Goal: Check status: Check status

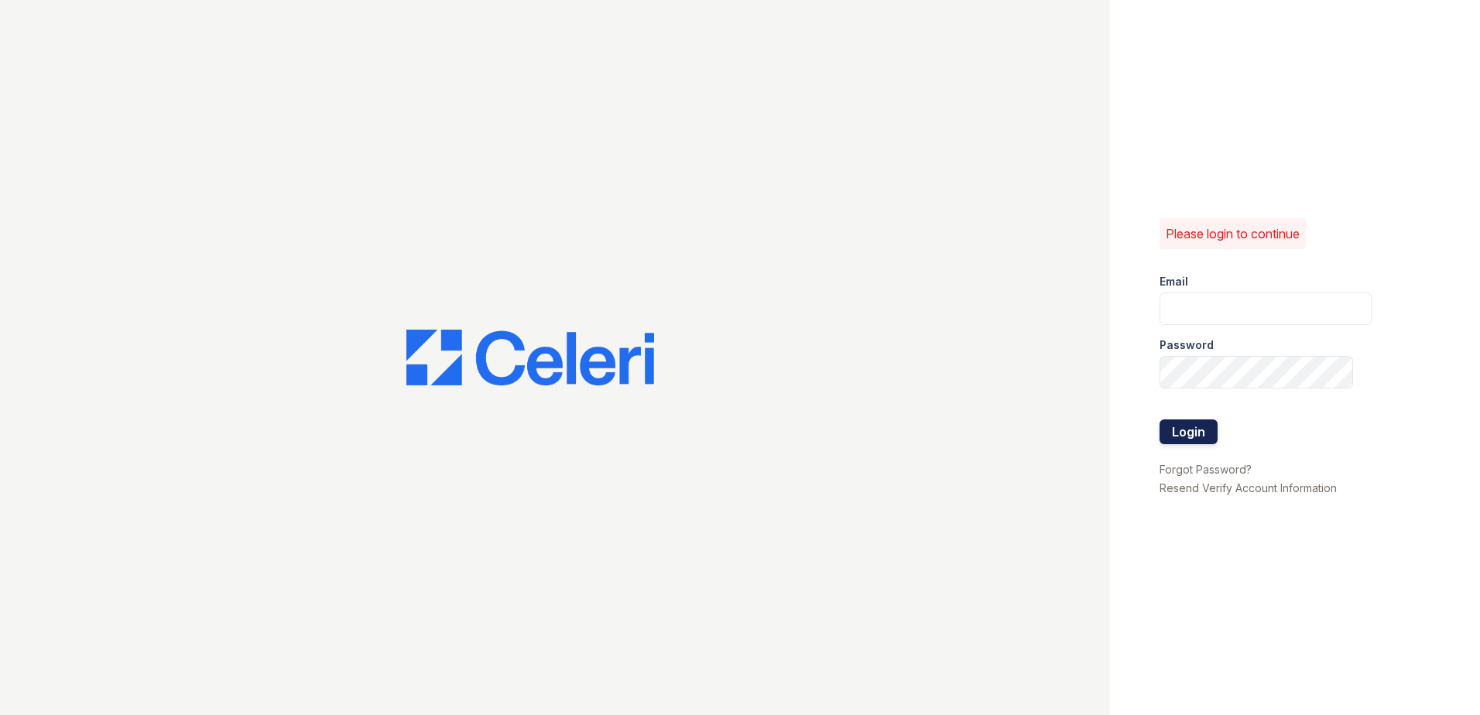
type input "havila@trinity-pm.com"
click at [1176, 429] on button "Login" at bounding box center [1188, 431] width 58 height 25
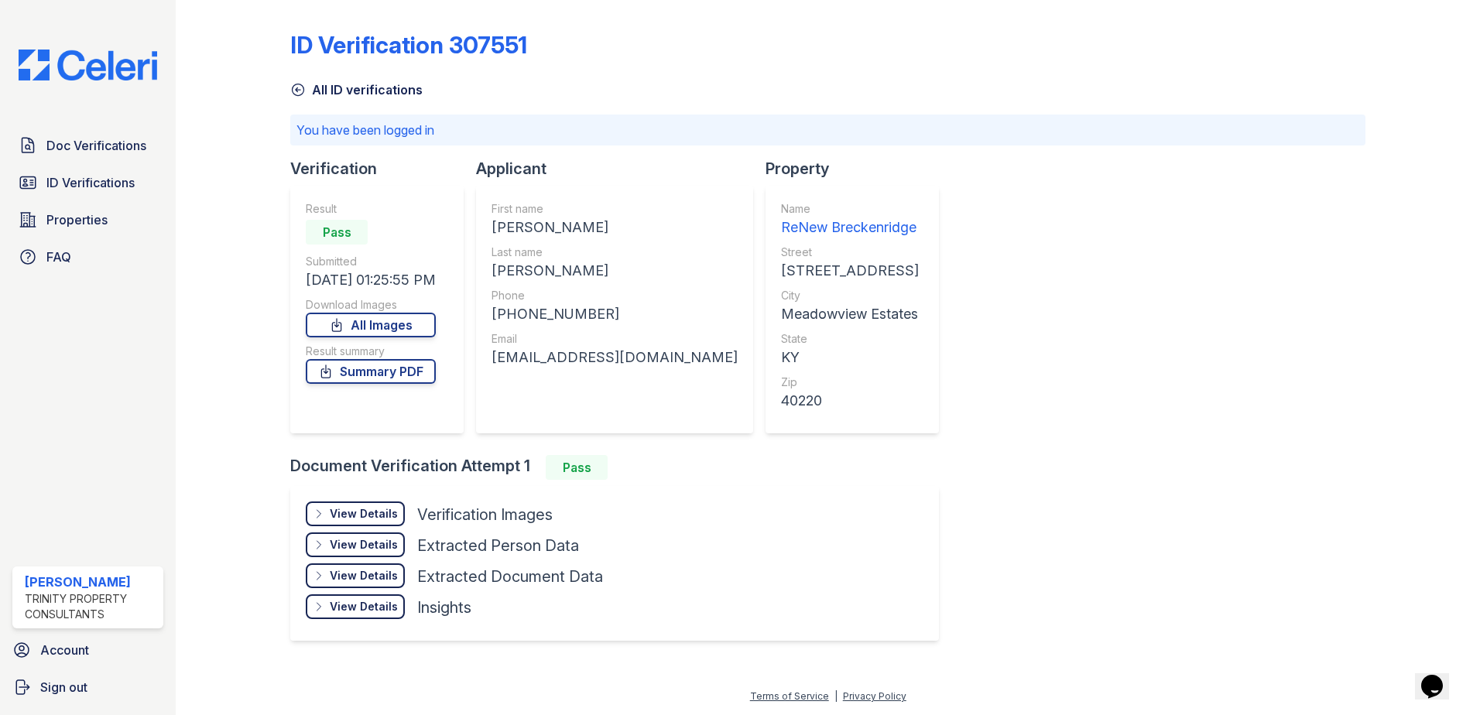
click at [341, 91] on link "All ID verifications" at bounding box center [356, 89] width 132 height 19
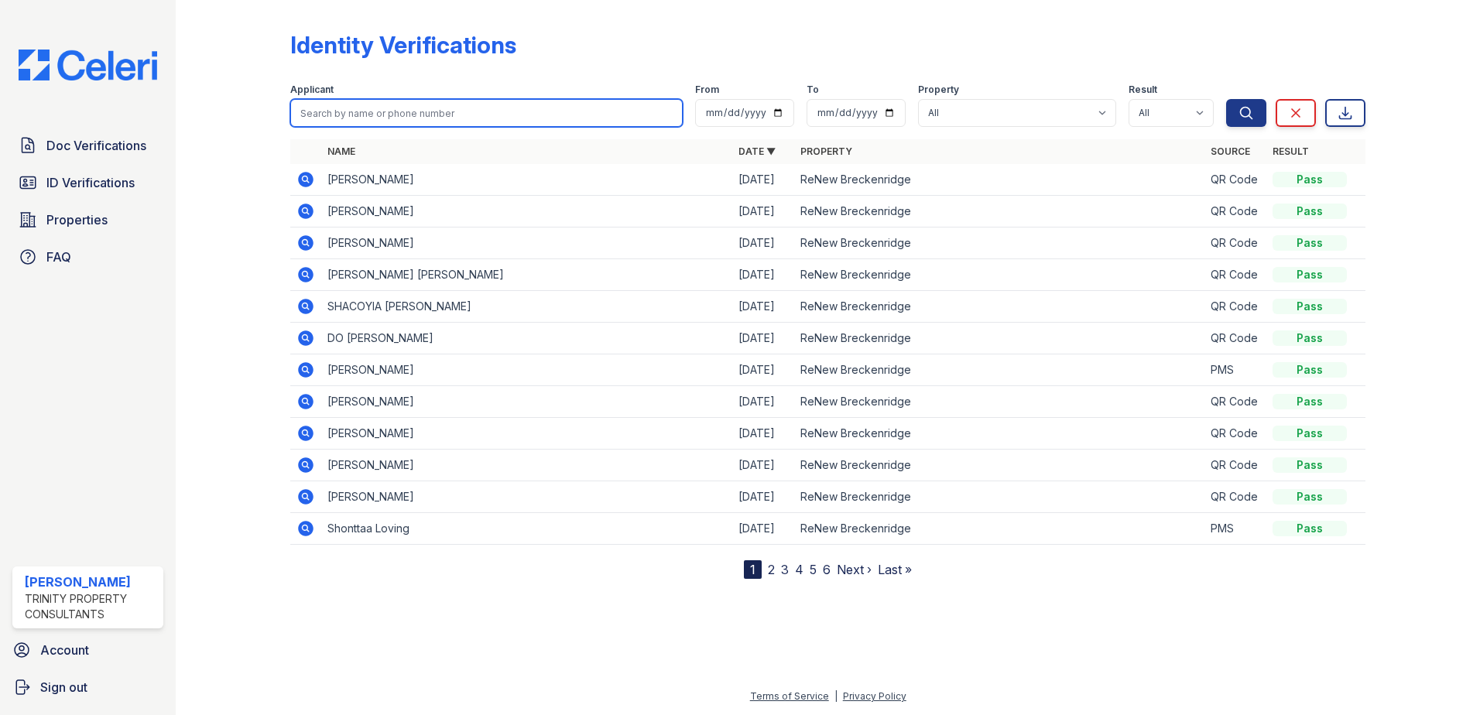
click at [483, 108] on input "search" at bounding box center [486, 113] width 392 height 28
paste input "[PERSON_NAME]"
type input "[PERSON_NAME]"
click at [1226, 99] on button "Search" at bounding box center [1246, 113] width 40 height 28
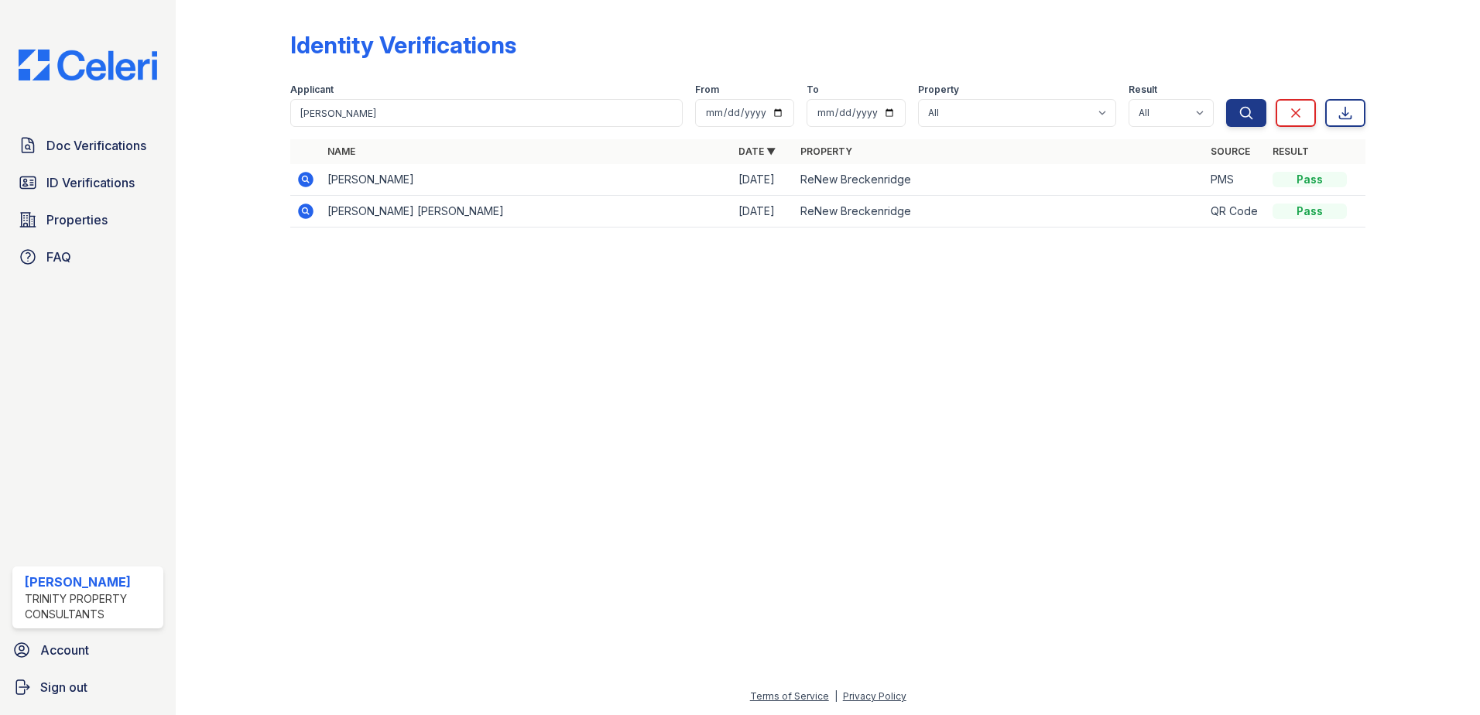
click at [1315, 185] on div "Pass" at bounding box center [1309, 179] width 74 height 15
click at [309, 180] on icon at bounding box center [305, 179] width 15 height 15
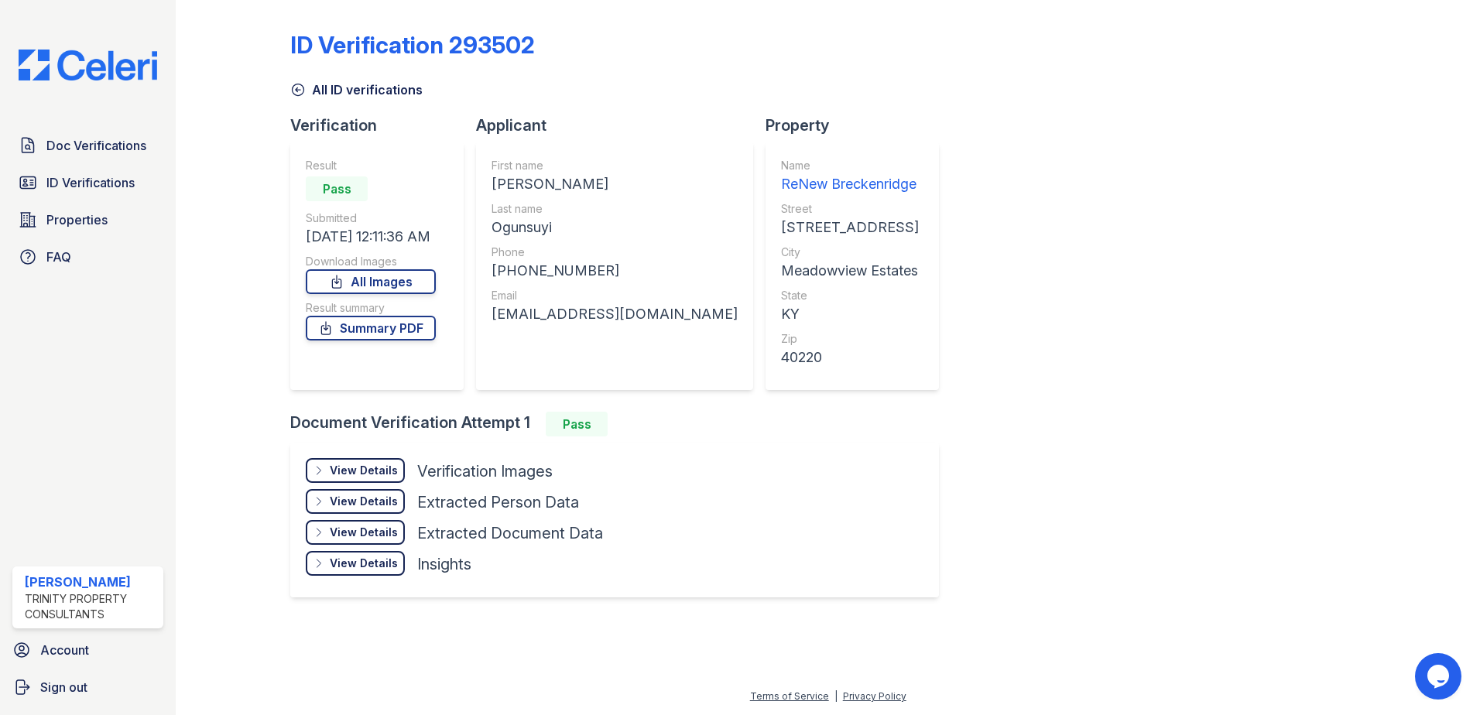
click at [358, 470] on div "View Details" at bounding box center [364, 470] width 68 height 15
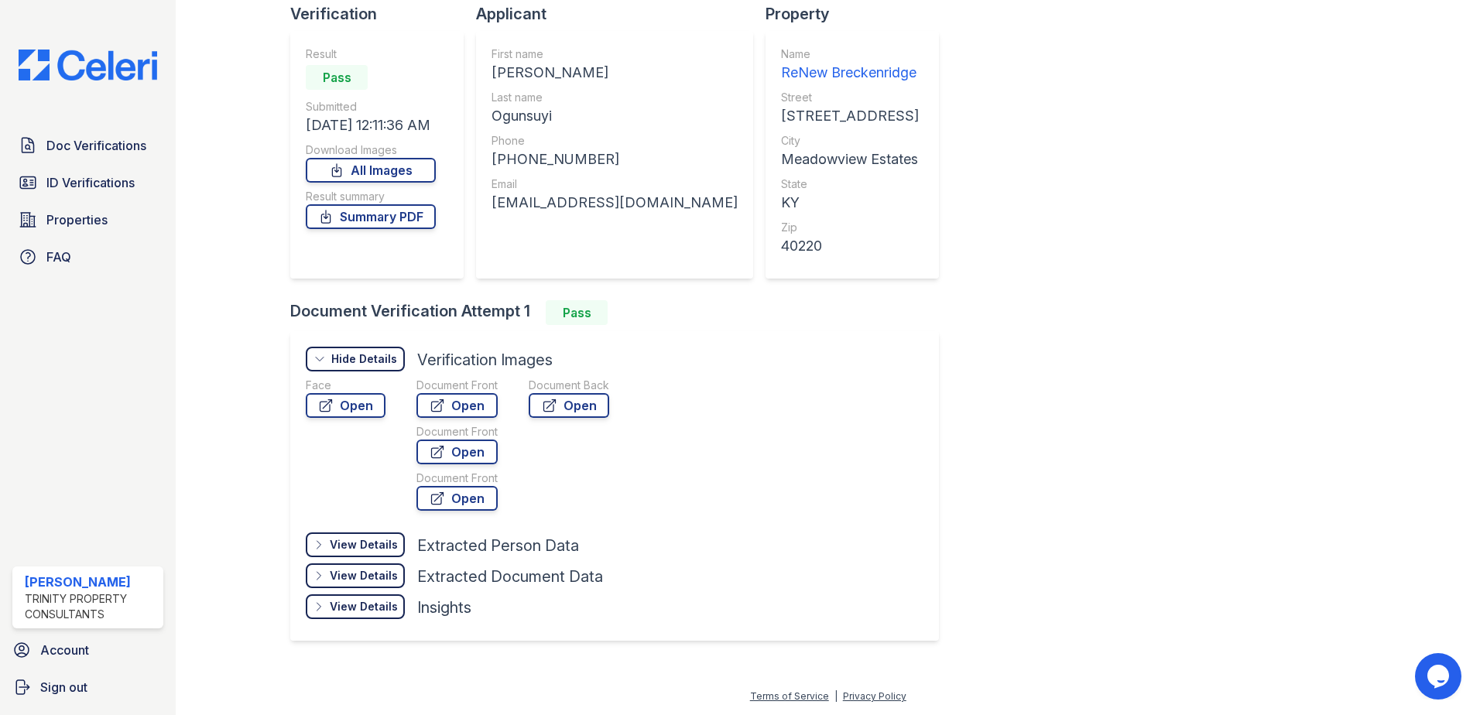
scroll to position [34, 0]
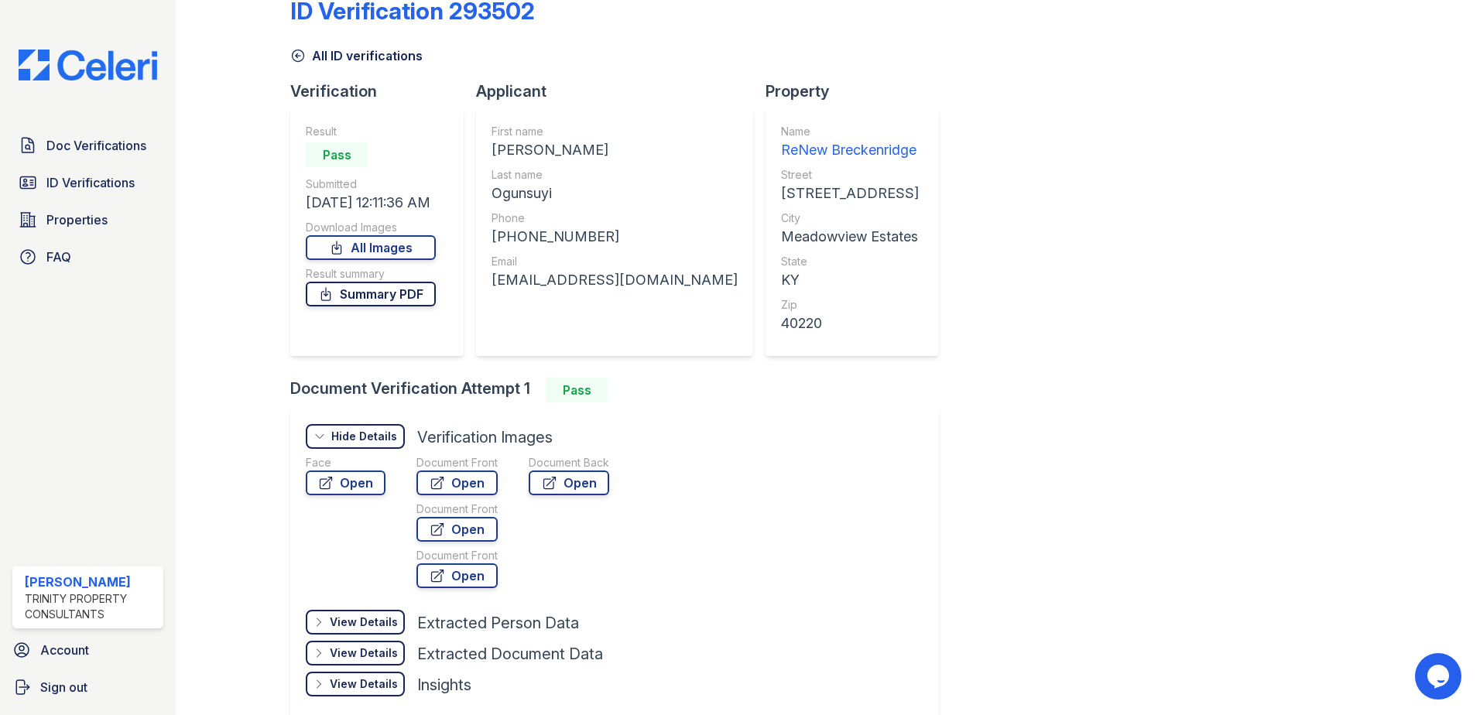
click at [382, 298] on link "Summary PDF" at bounding box center [371, 294] width 130 height 25
click at [297, 58] on icon at bounding box center [297, 55] width 15 height 15
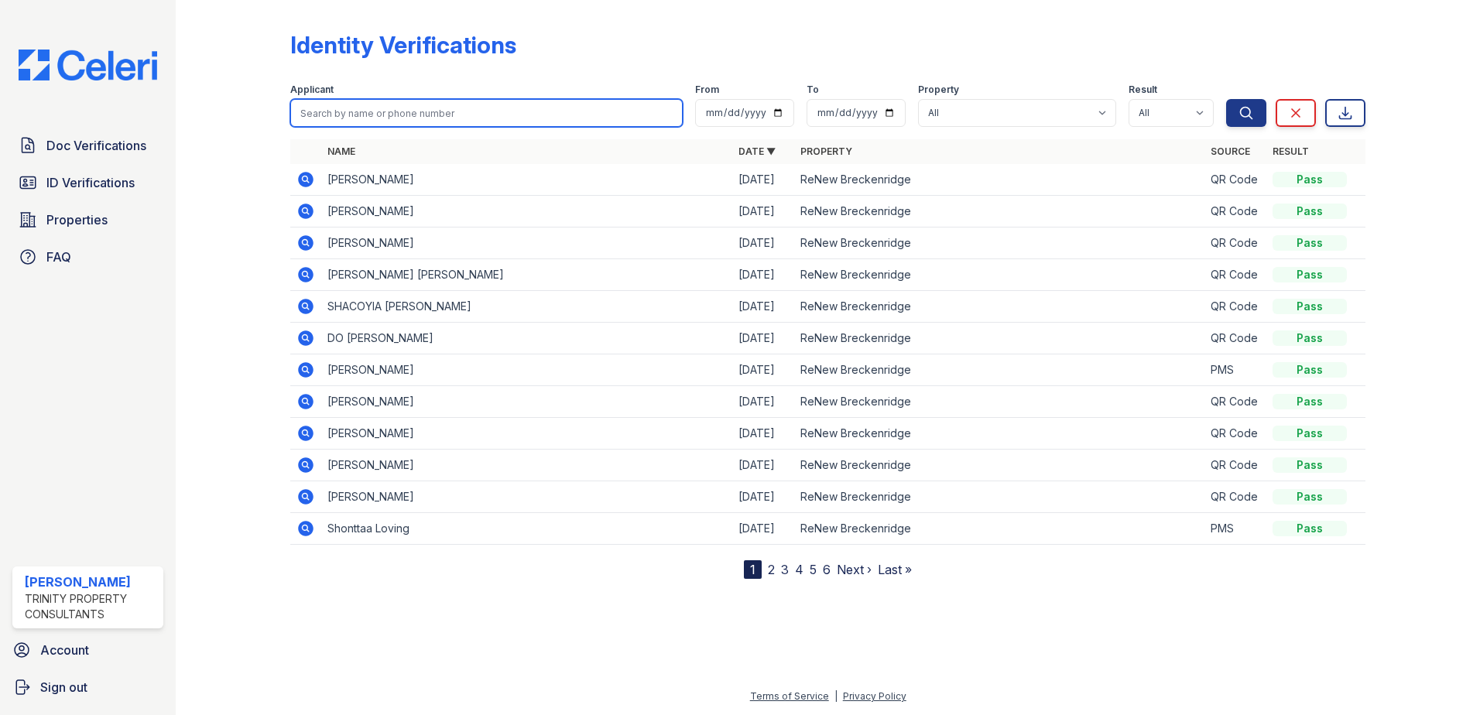
click at [395, 115] on input "search" at bounding box center [486, 113] width 392 height 28
type input "[PERSON_NAME]"
click at [1226, 99] on button "Search" at bounding box center [1246, 113] width 40 height 28
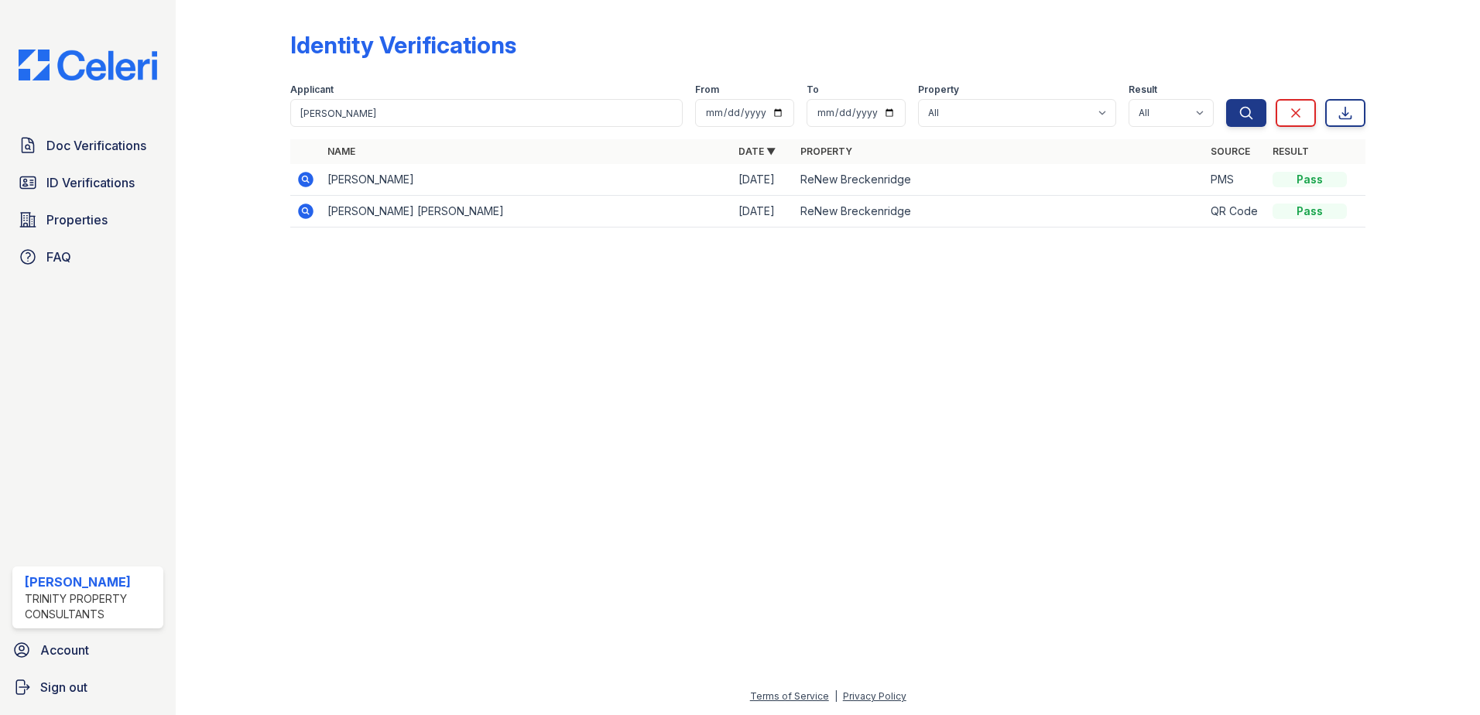
click at [306, 209] on icon at bounding box center [305, 211] width 19 height 19
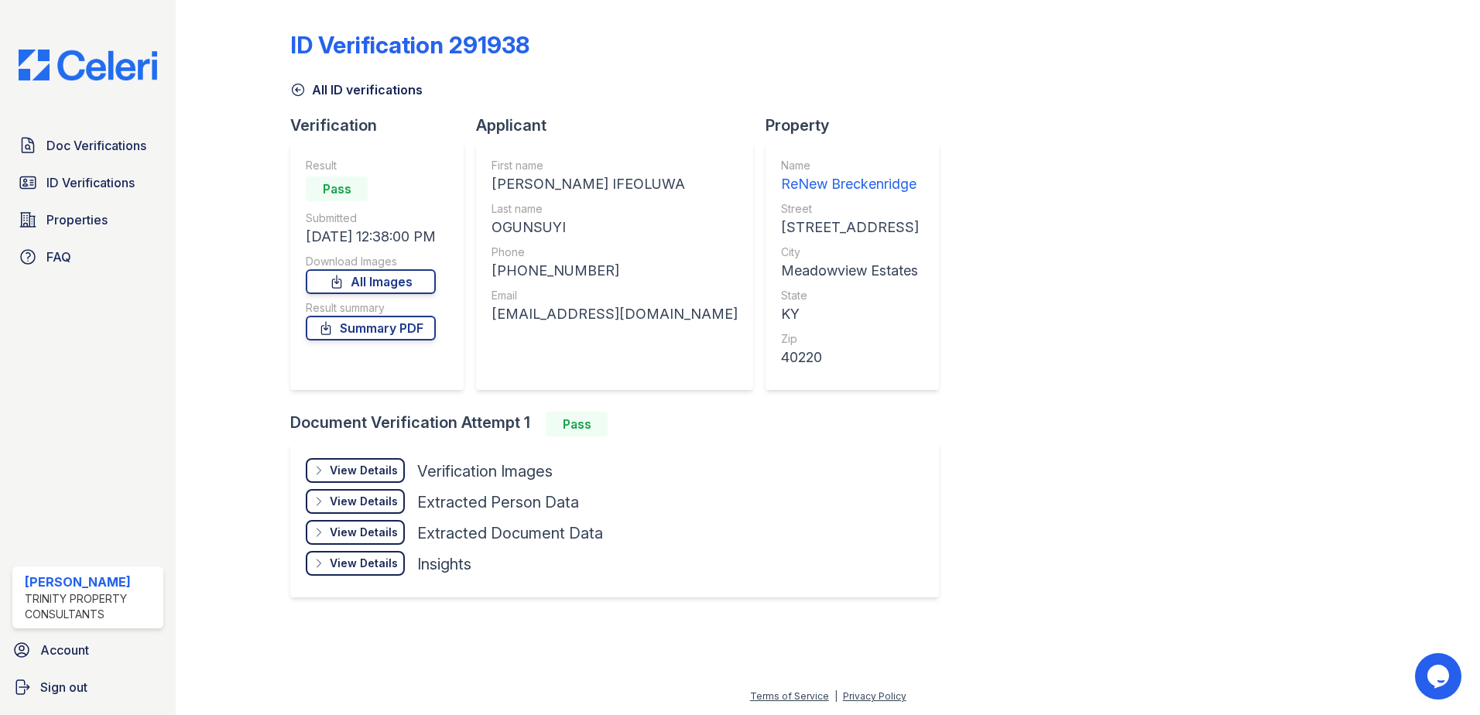
click at [299, 88] on icon at bounding box center [297, 89] width 15 height 15
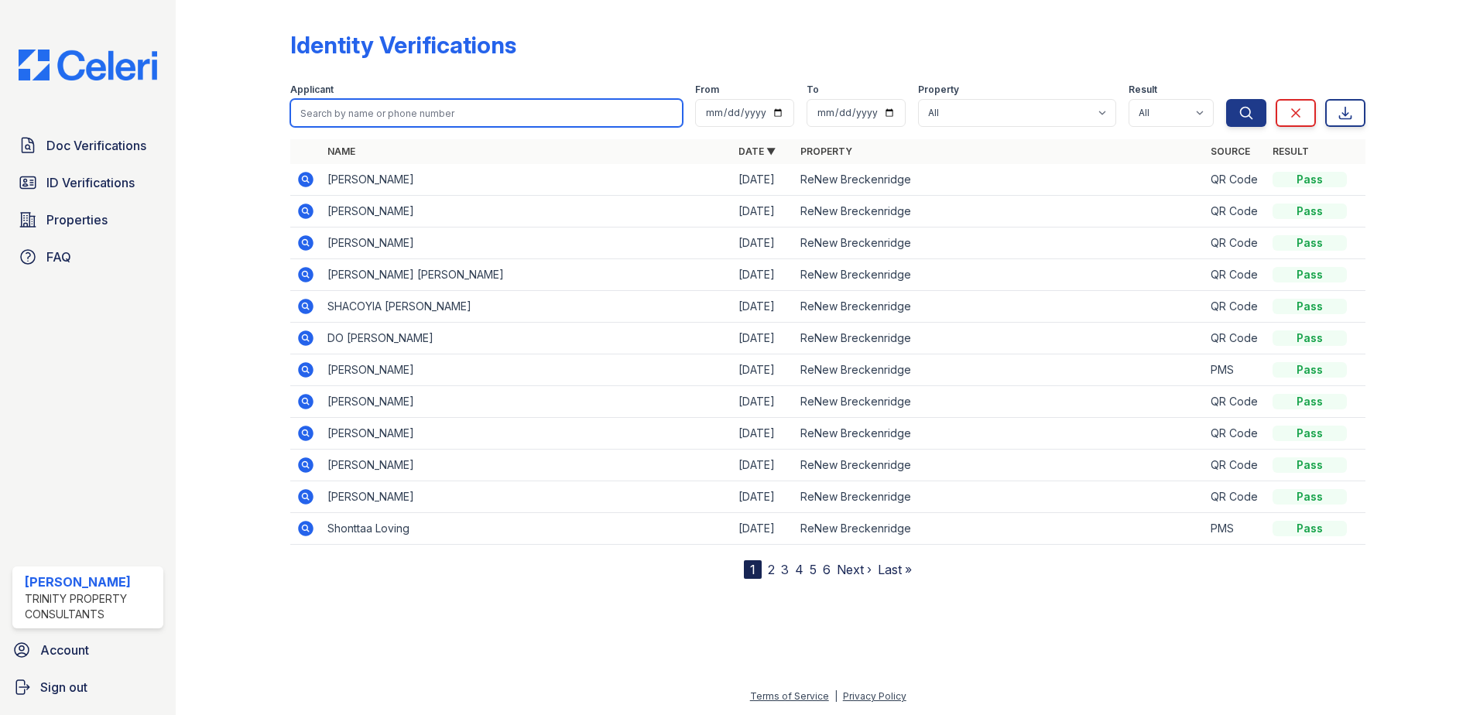
click at [348, 113] on input "search" at bounding box center [486, 113] width 392 height 28
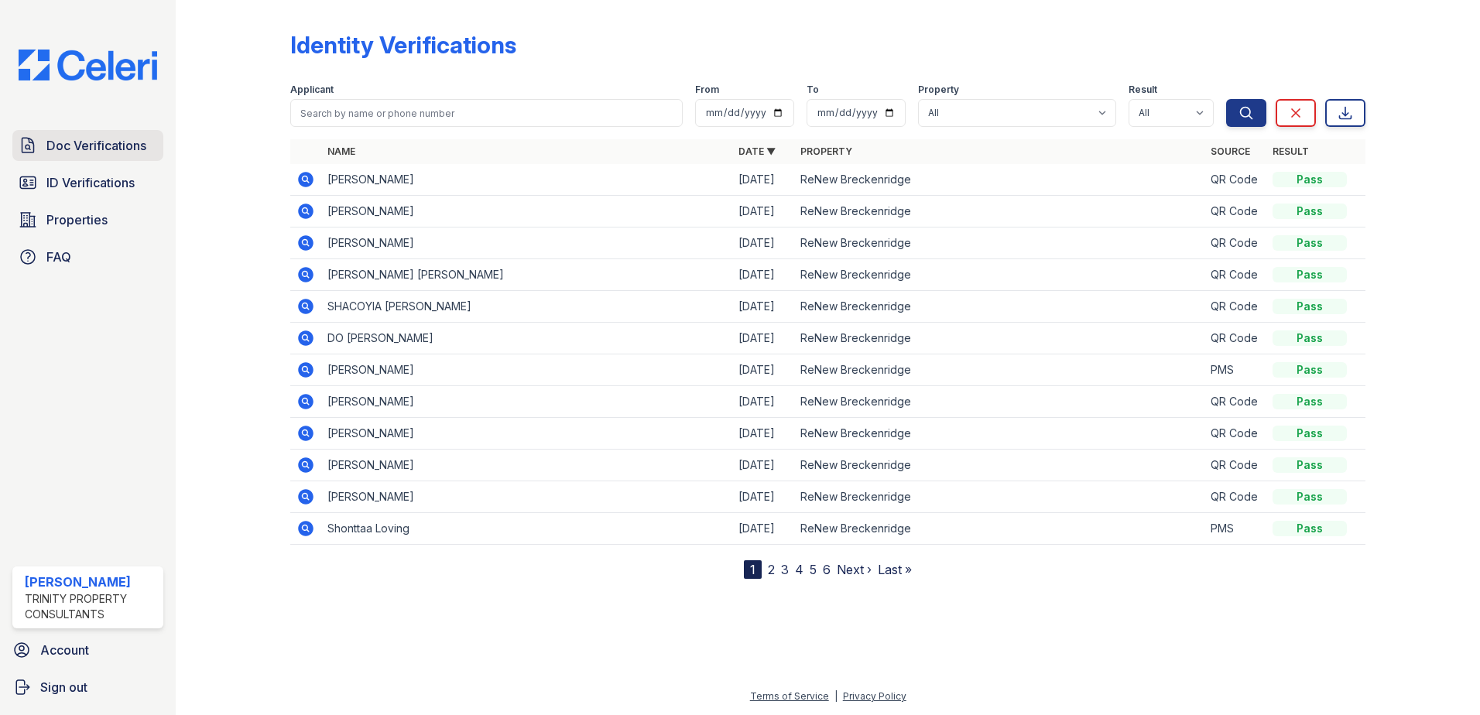
click at [88, 148] on span "Doc Verifications" at bounding box center [96, 145] width 100 height 19
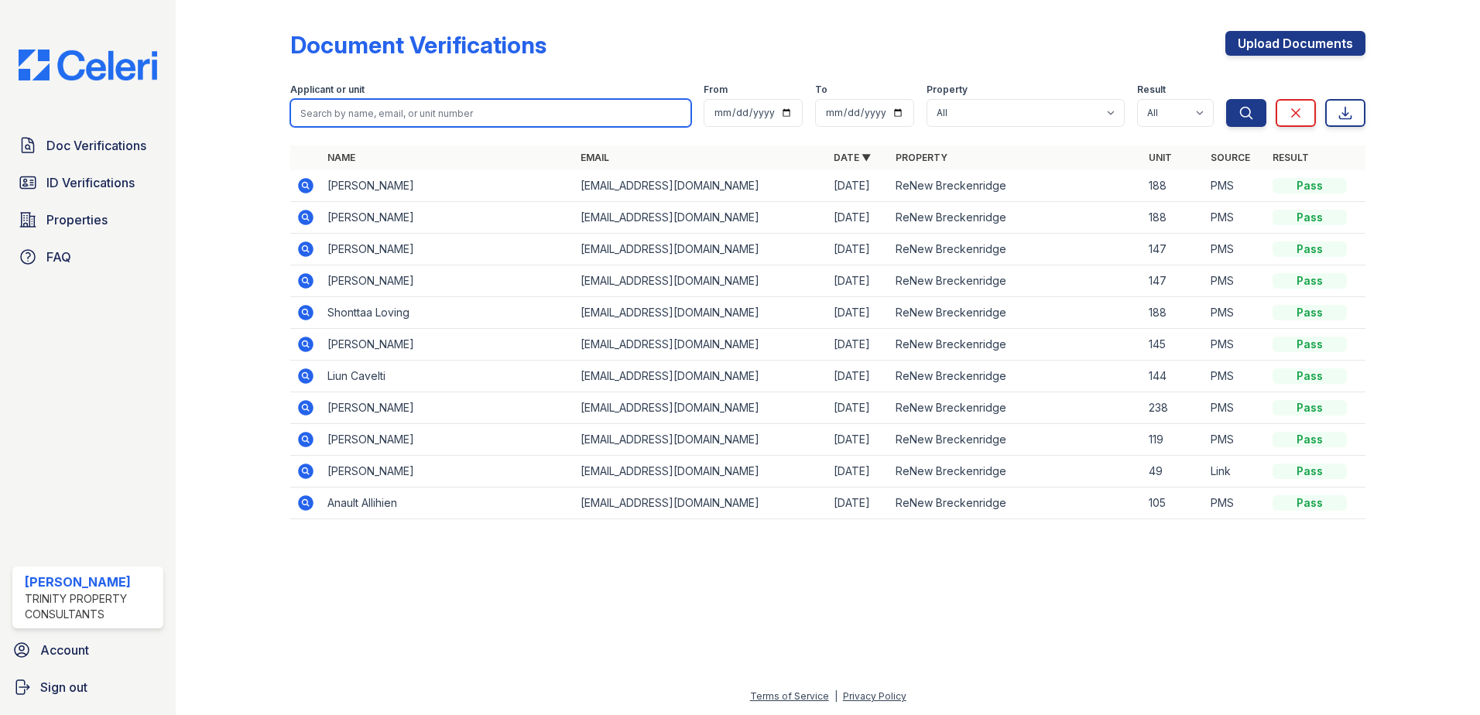
click at [481, 111] on input "search" at bounding box center [490, 113] width 401 height 28
paste input "[PERSON_NAME]"
type input "[PERSON_NAME]"
click at [1226, 99] on button "Search" at bounding box center [1246, 113] width 40 height 28
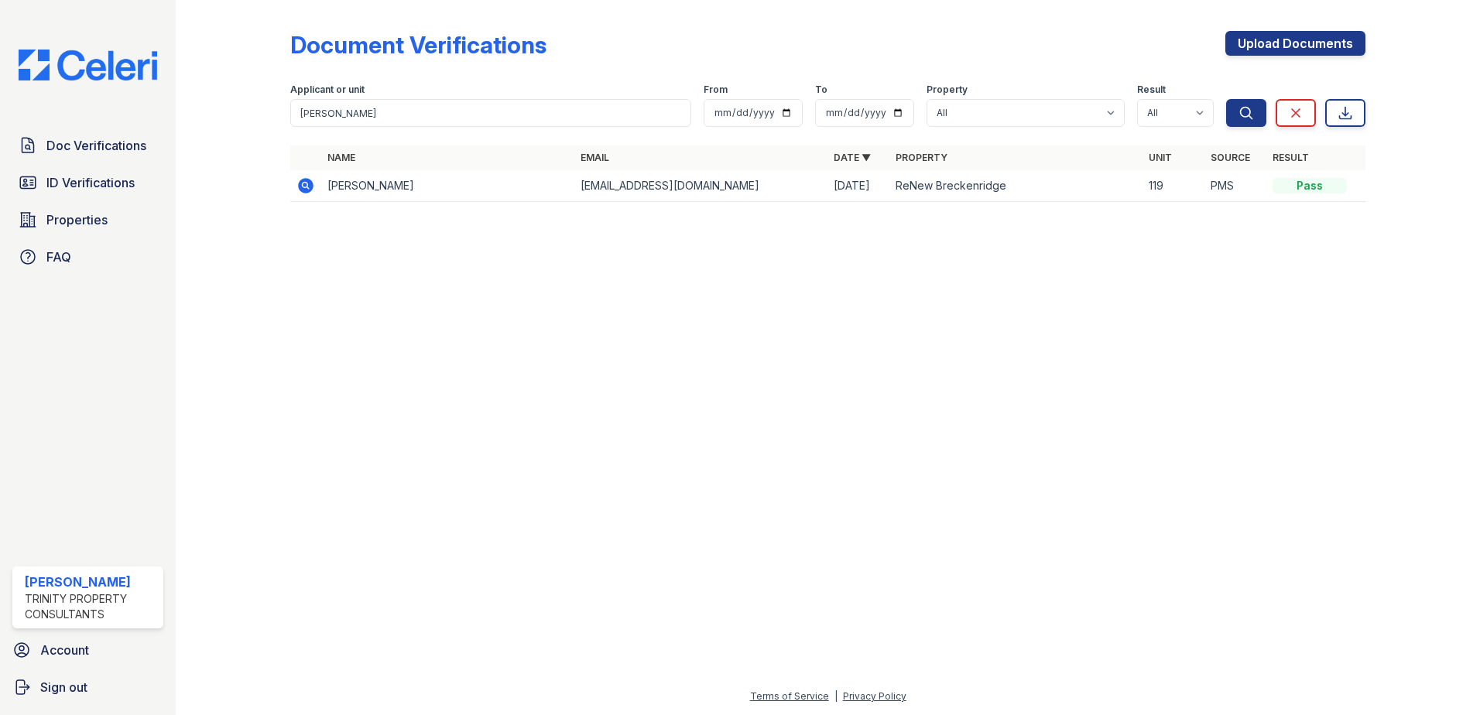
click at [304, 187] on icon at bounding box center [305, 185] width 4 height 4
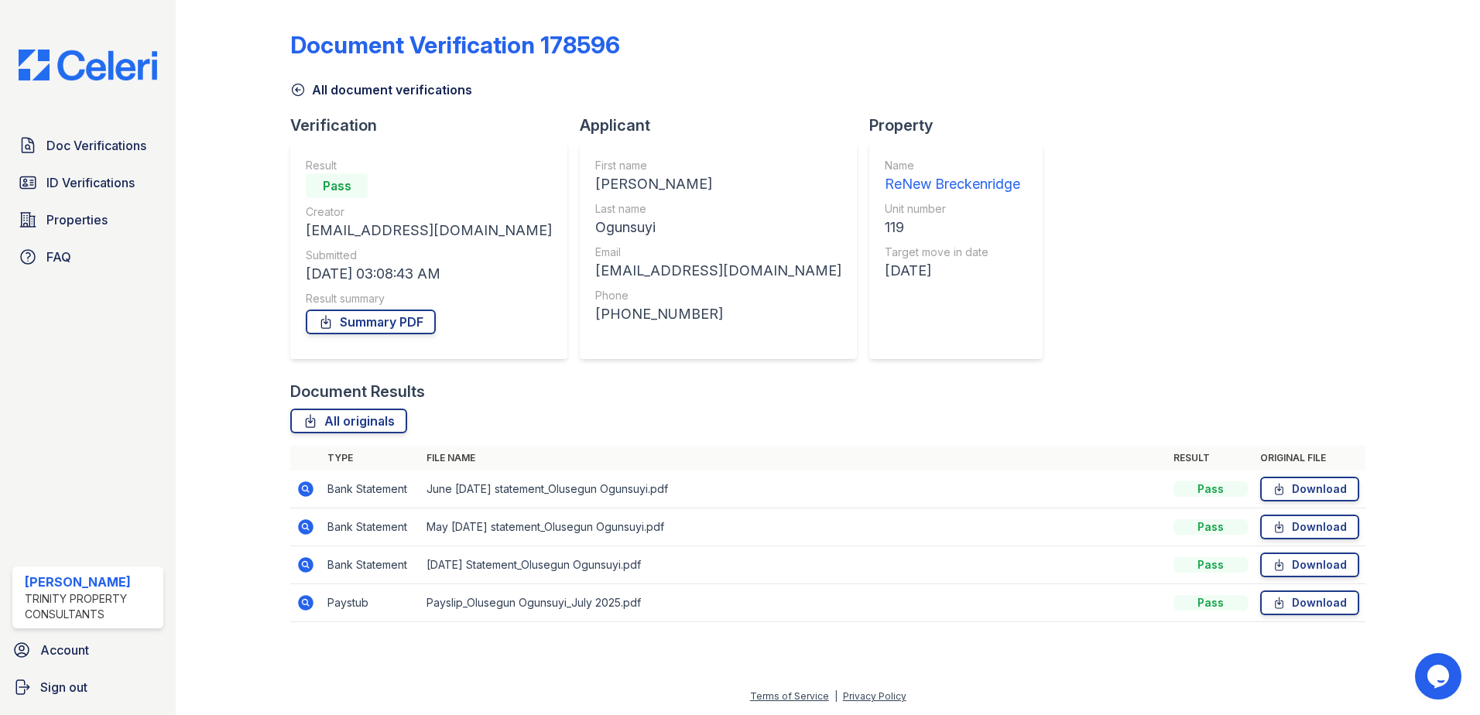
click at [300, 89] on icon at bounding box center [297, 89] width 15 height 15
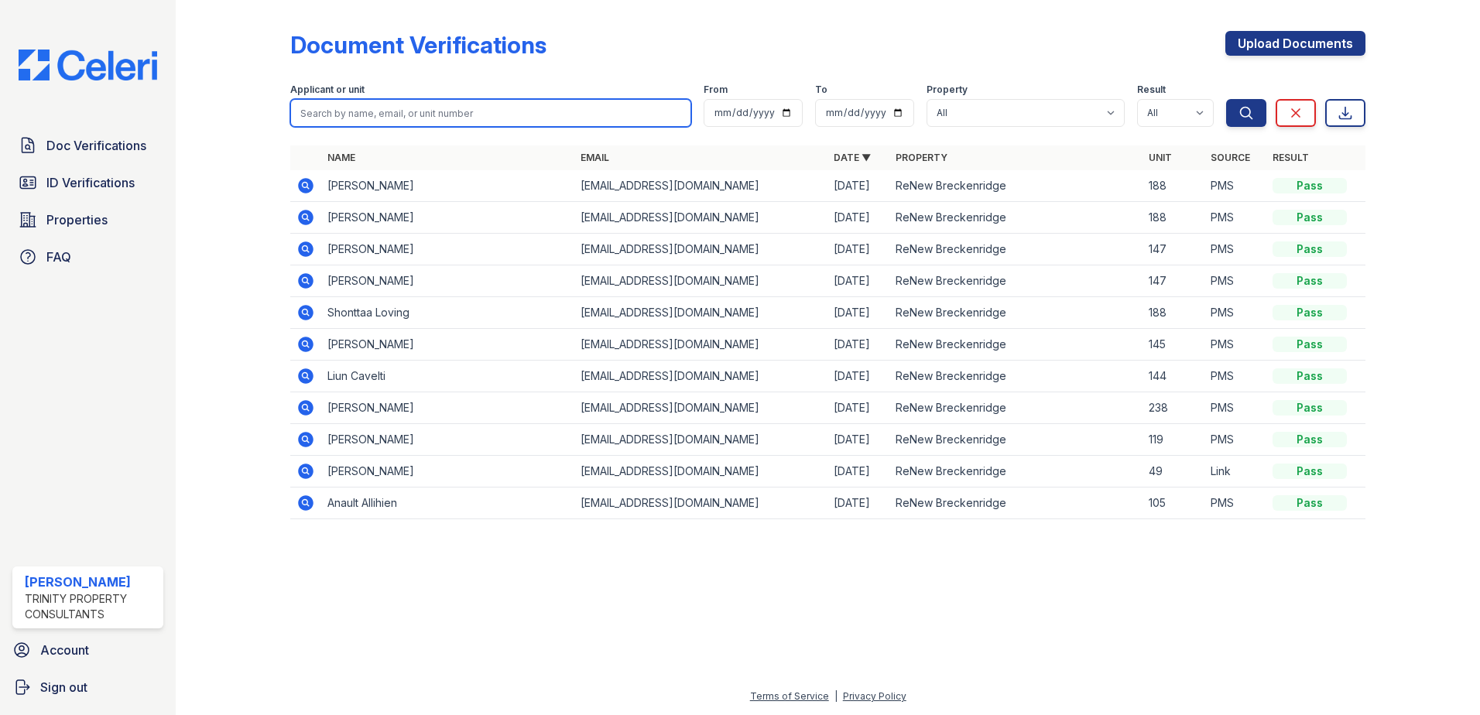
click at [325, 115] on input "search" at bounding box center [490, 113] width 401 height 28
type input "[PERSON_NAME]"
click at [1226, 99] on button "Search" at bounding box center [1246, 113] width 40 height 28
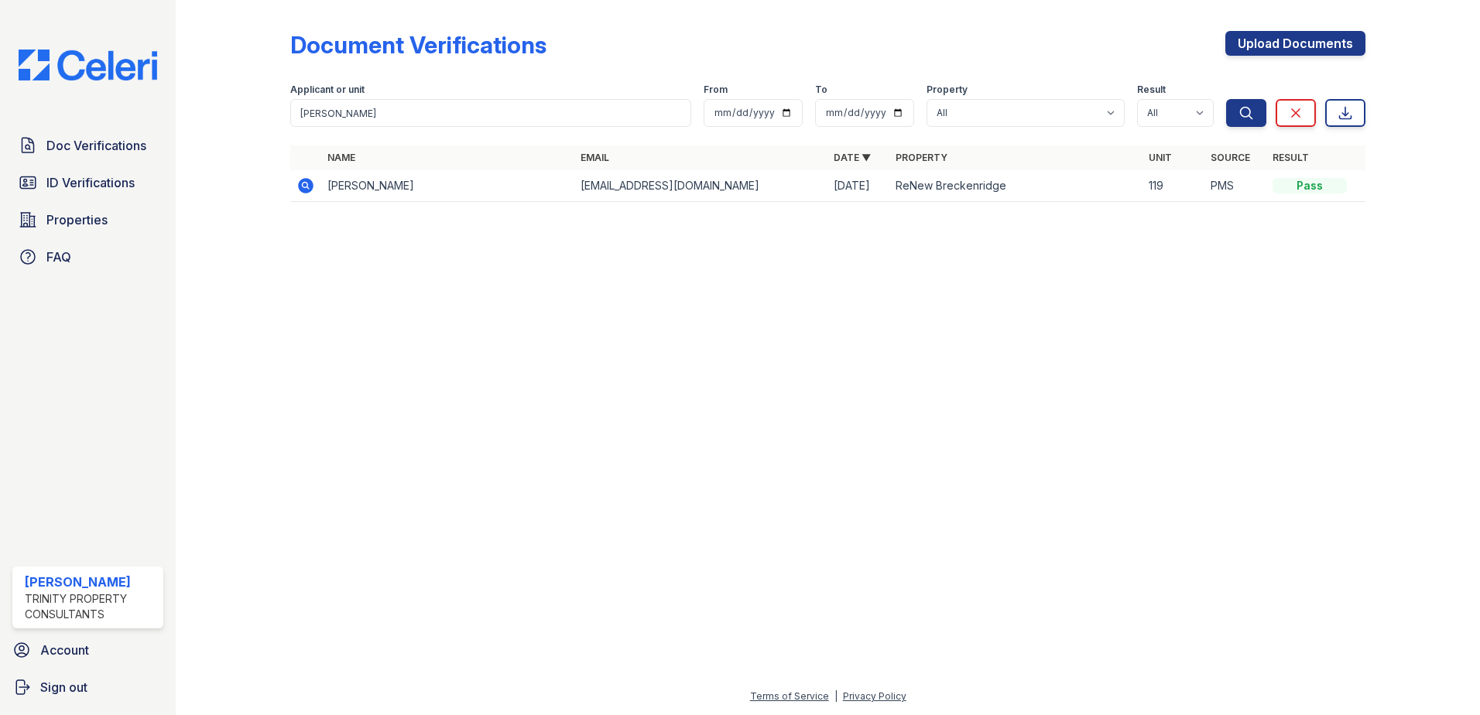
click at [307, 188] on icon at bounding box center [305, 185] width 15 height 15
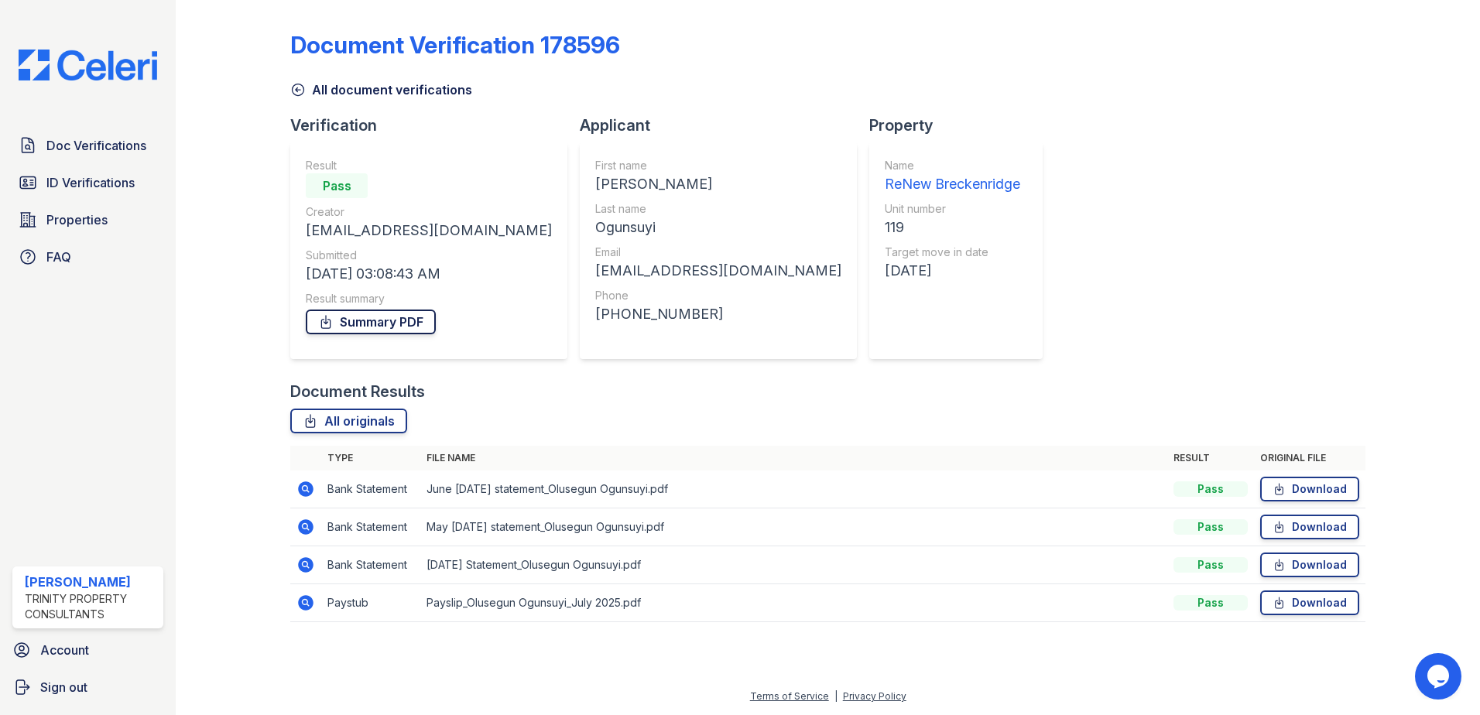
click at [373, 323] on link "Summary PDF" at bounding box center [371, 322] width 130 height 25
click at [70, 187] on span "ID Verifications" at bounding box center [90, 182] width 88 height 19
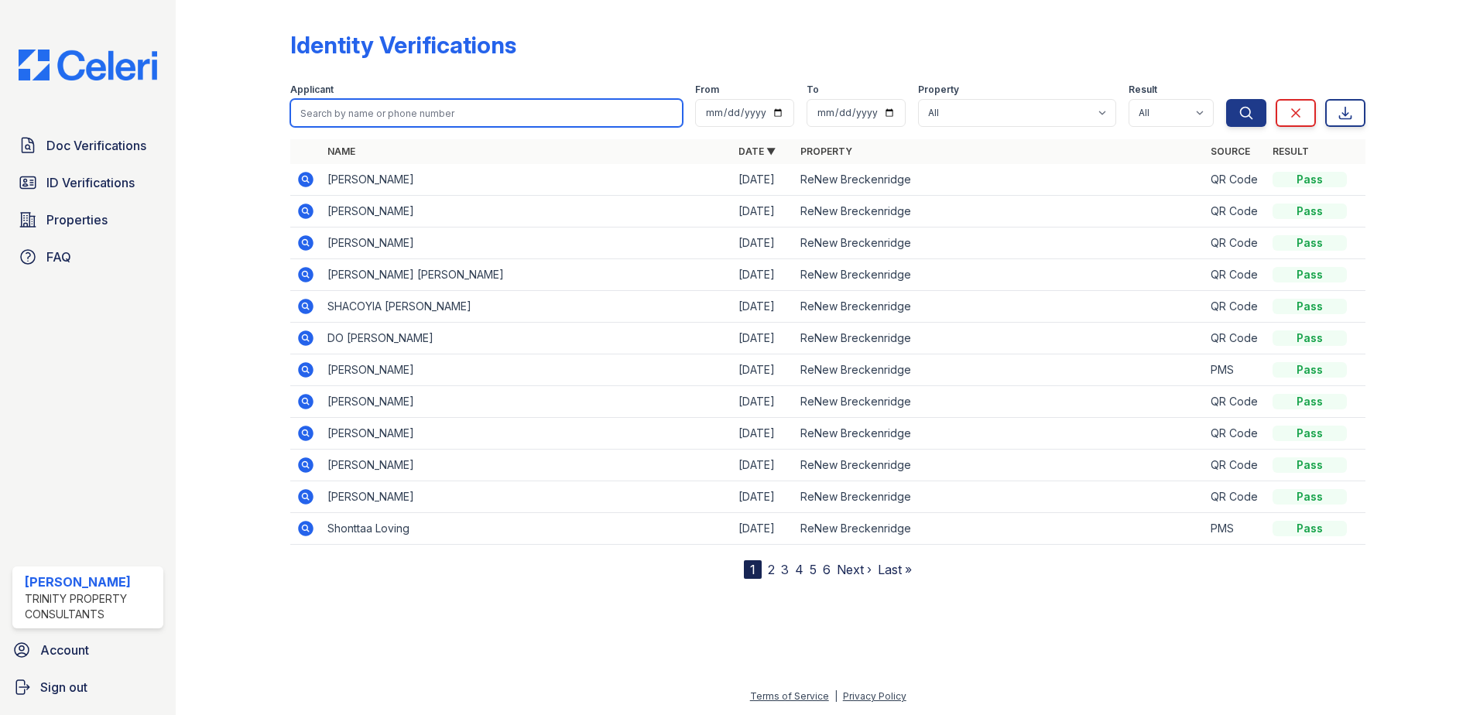
click at [363, 115] on input "search" at bounding box center [486, 113] width 392 height 28
type input "[PERSON_NAME]"
click at [1226, 99] on button "Search" at bounding box center [1246, 113] width 40 height 28
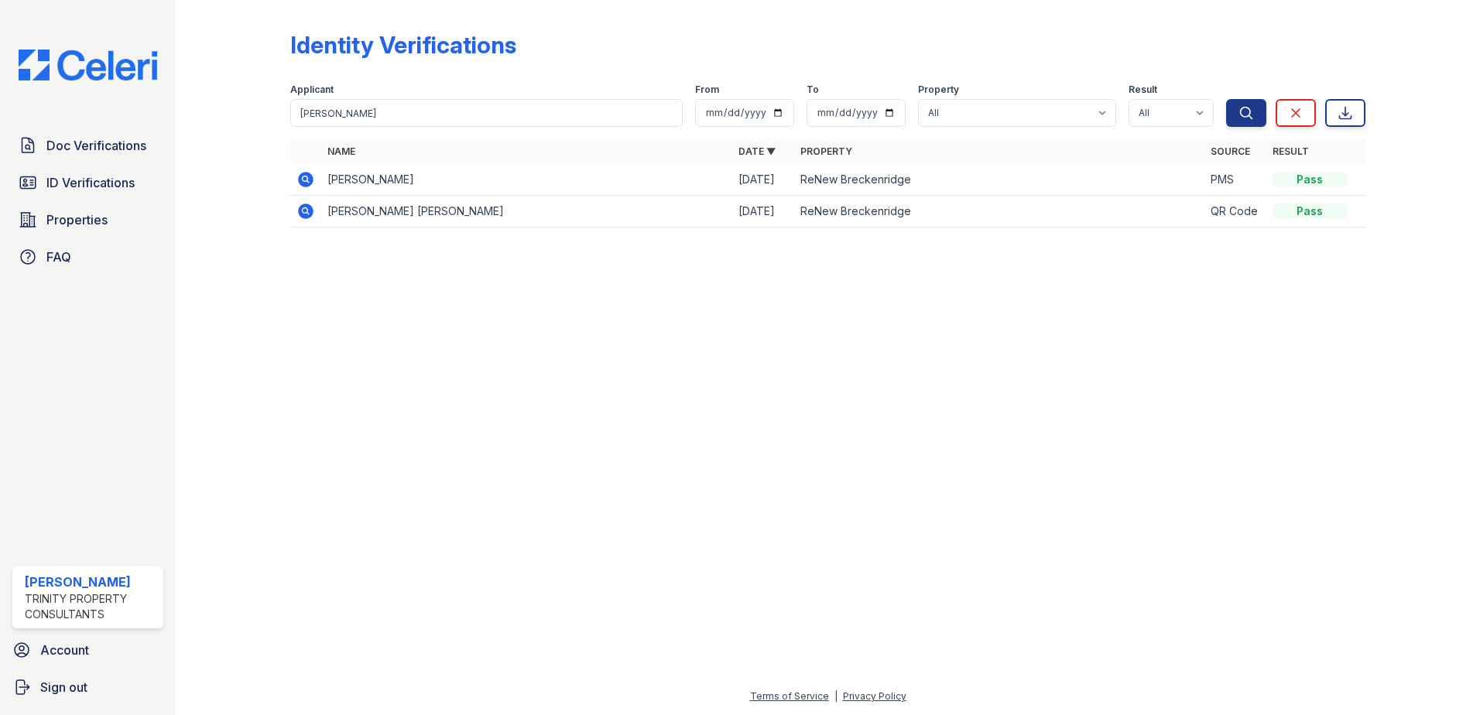
click at [306, 177] on icon at bounding box center [305, 179] width 19 height 19
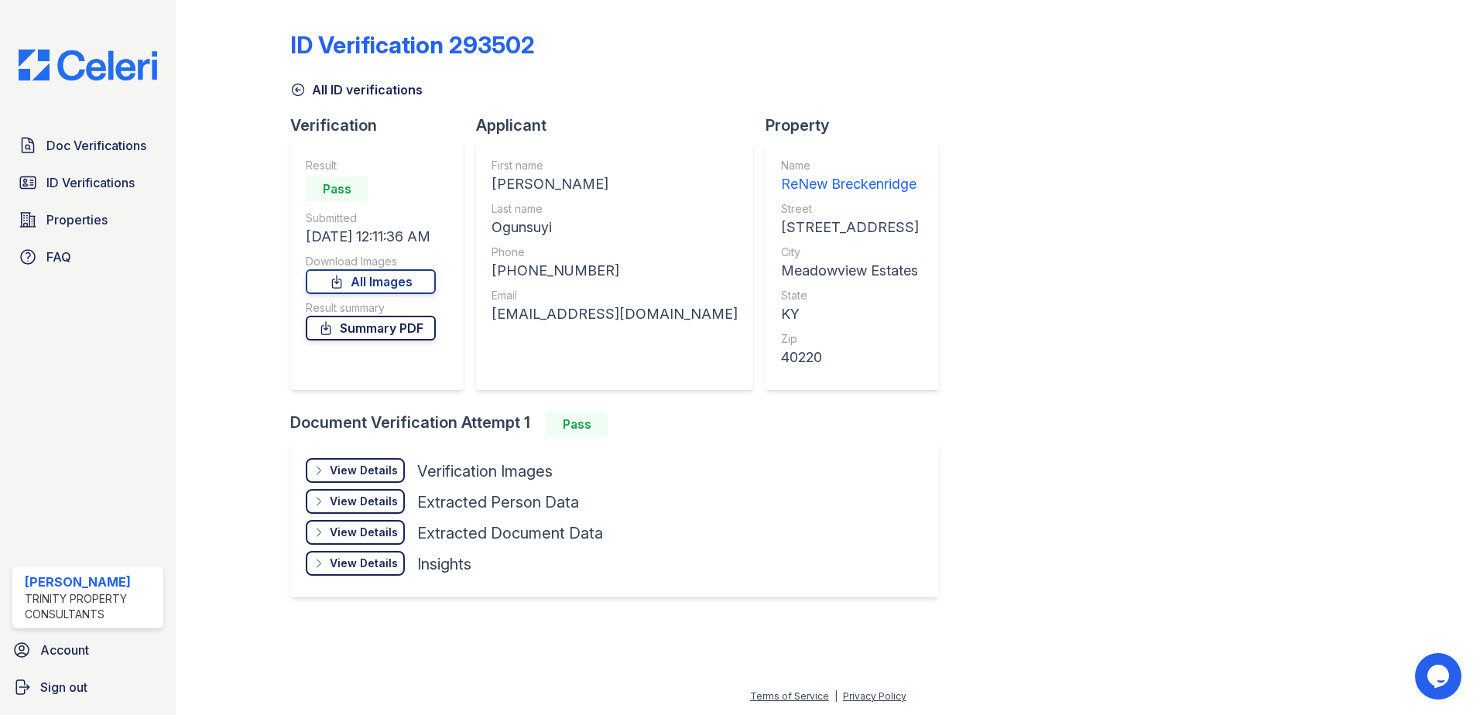
click at [352, 332] on link "Summary PDF" at bounding box center [371, 328] width 130 height 25
